Goal: Task Accomplishment & Management: Use online tool/utility

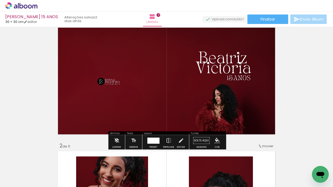
scroll to position [18, 0]
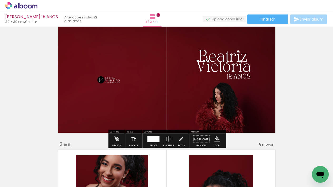
click at [264, 113] on quentale-photo at bounding box center [166, 79] width 221 height 110
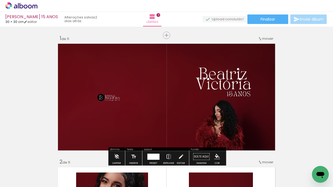
click at [271, 38] on span "mover" at bounding box center [267, 38] width 11 height 5
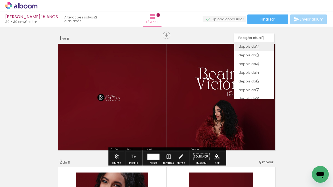
click at [258, 46] on span "2" at bounding box center [257, 46] width 3 height 9
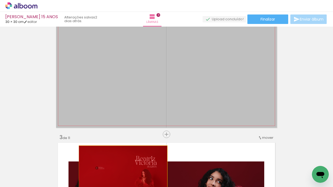
scroll to position [156, 0]
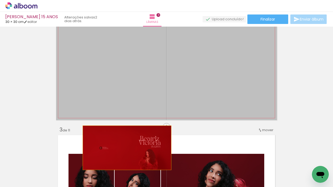
drag, startPoint x: 134, startPoint y: 93, endPoint x: 127, endPoint y: 174, distance: 80.7
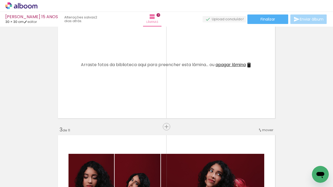
click at [244, 64] on span "apagar lâmina" at bounding box center [231, 65] width 30 height 6
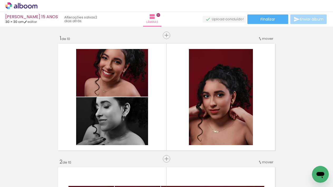
scroll to position [0, 0]
click at [264, 15] on paper-button "Finalizar" at bounding box center [268, 19] width 41 height 9
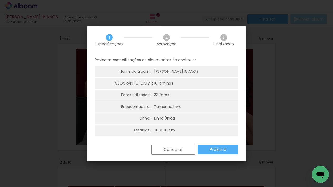
click at [0, 0] on slot "Próximo" at bounding box center [0, 0] width 0 height 0
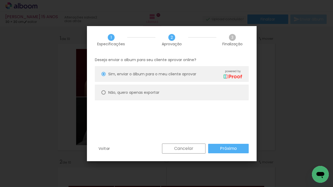
click at [101, 90] on paper-radio-button "Não, quero apenas exportar" at bounding box center [172, 93] width 154 height 16
type paper-radio-button "on"
click at [0, 0] on slot "Próximo" at bounding box center [0, 0] width 0 height 0
type input "Alta, 300 DPI"
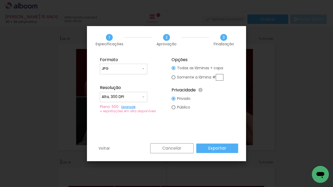
click at [229, 147] on paper-button "Exportar" at bounding box center [217, 148] width 42 height 9
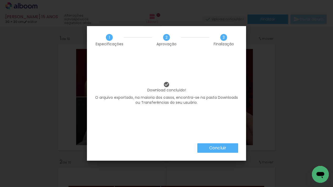
click at [229, 147] on paper-button "Concluir" at bounding box center [218, 147] width 41 height 9
